Goal: Navigation & Orientation: Understand site structure

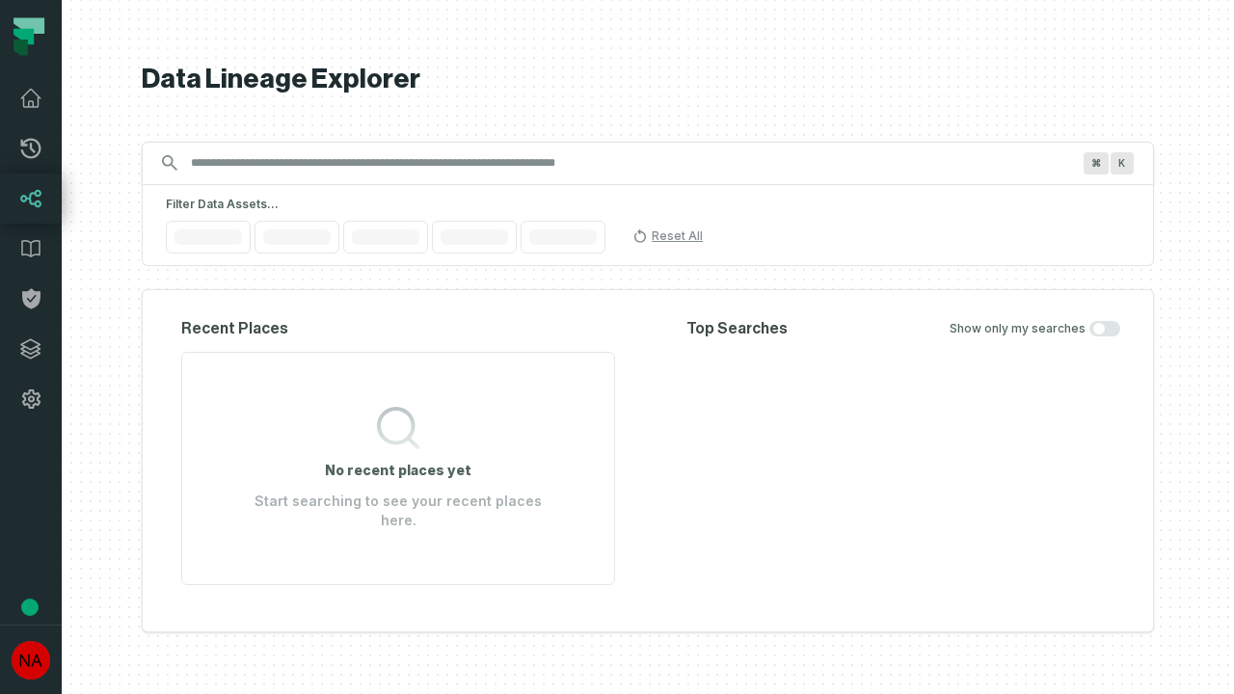
click at [31, 349] on icon at bounding box center [30, 348] width 19 height 19
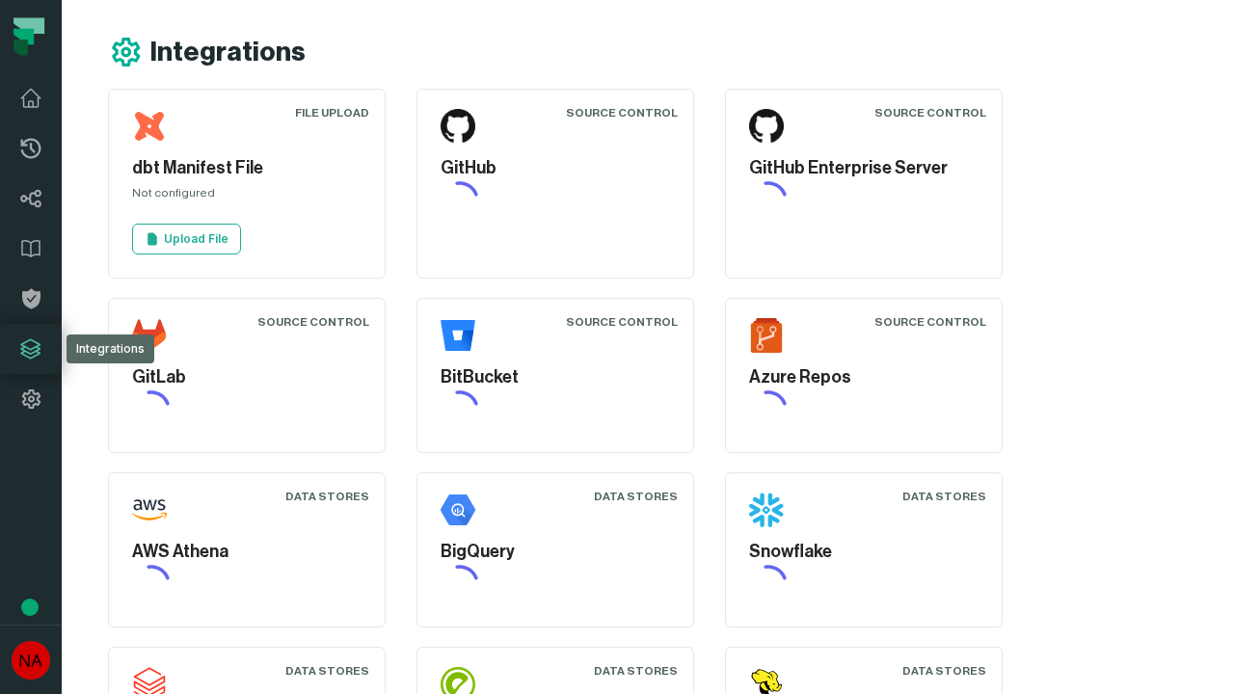
click at [31, 399] on icon at bounding box center [30, 399] width 23 height 23
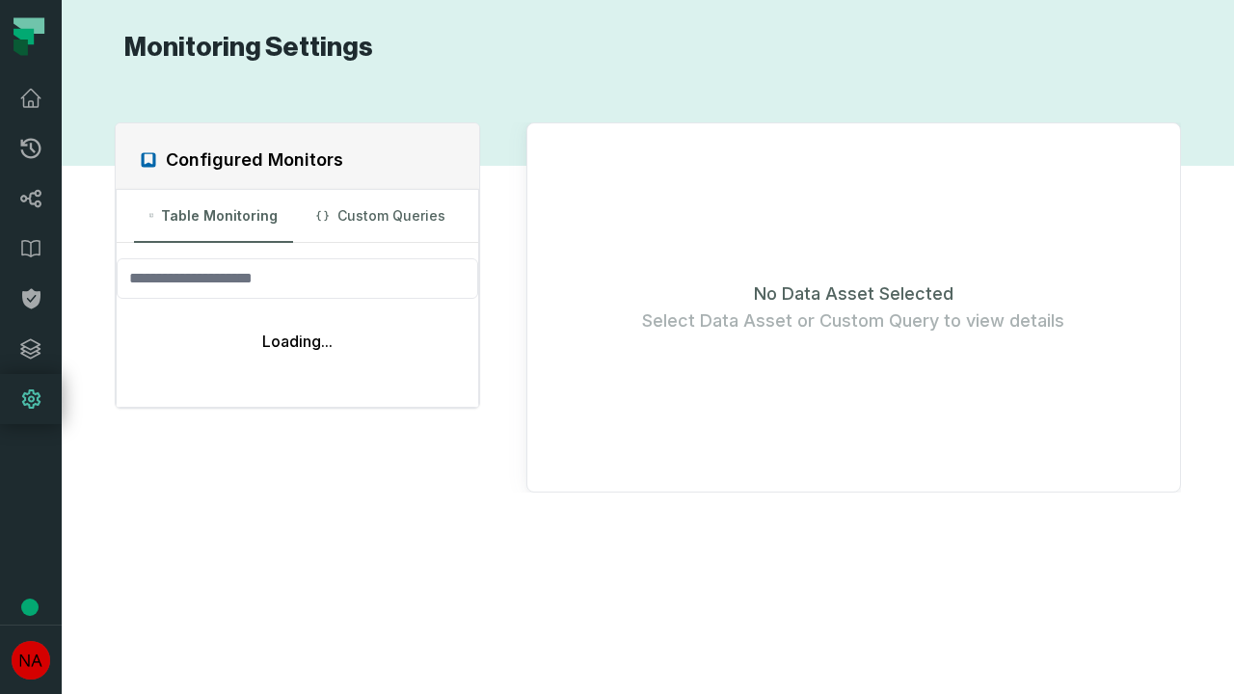
click at [31, 148] on icon at bounding box center [31, 149] width 20 height 20
